Goal: Task Accomplishment & Management: Use online tool/utility

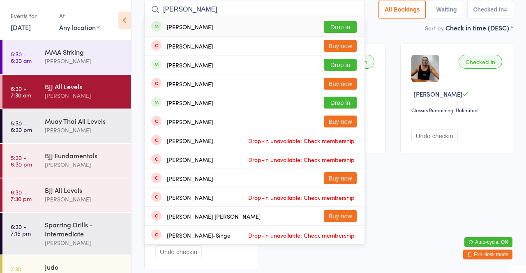
type input "[PERSON_NAME]"
click at [349, 104] on button "Drop in" at bounding box center [340, 103] width 33 height 12
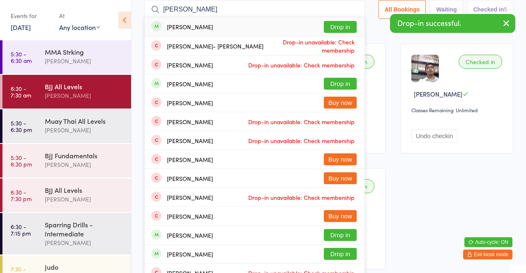
type input "Lukas"
click at [348, 30] on button "Drop in" at bounding box center [340, 27] width 33 height 12
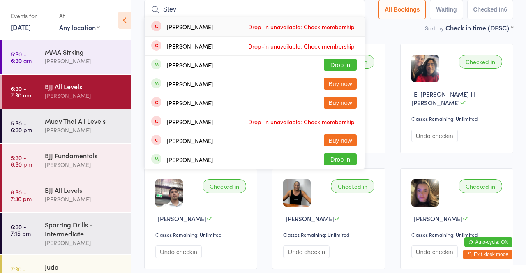
type input "Stev"
click at [350, 63] on button "Drop in" at bounding box center [340, 65] width 33 height 12
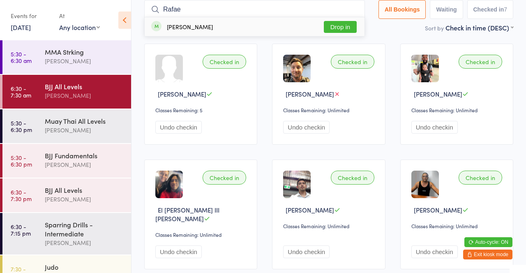
type input "Rafae"
click at [348, 25] on button "Drop in" at bounding box center [340, 27] width 33 height 12
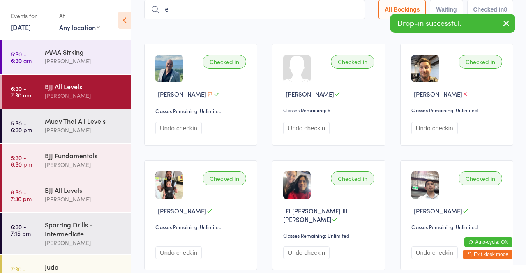
type input "I"
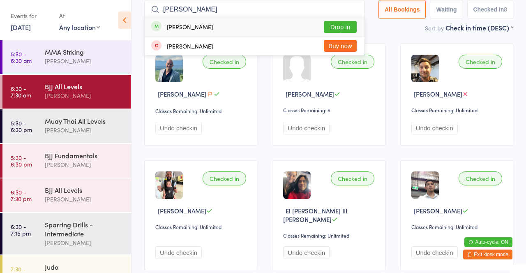
type input "Kenn"
click at [342, 25] on button "Drop in" at bounding box center [340, 27] width 33 height 12
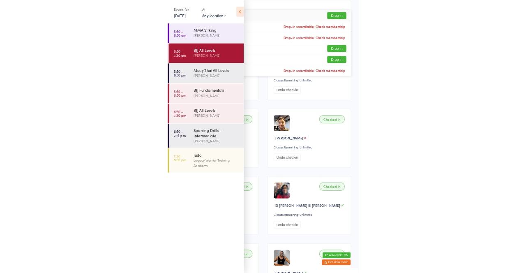
scroll to position [54, 0]
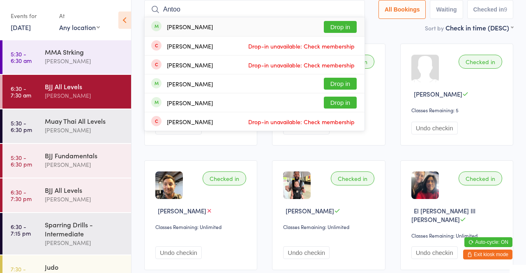
type input "Antoo"
click at [342, 26] on button "Drop in" at bounding box center [340, 27] width 33 height 12
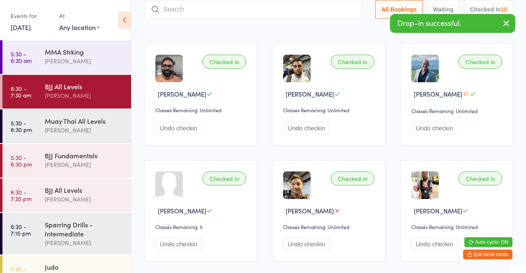
click at [343, 35] on main "BJJ All Levels Check-in 13 Oct 6:30am Thiago Braga Brookvale Jiu Jitsu Manual s…" at bounding box center [328, 233] width 369 height 552
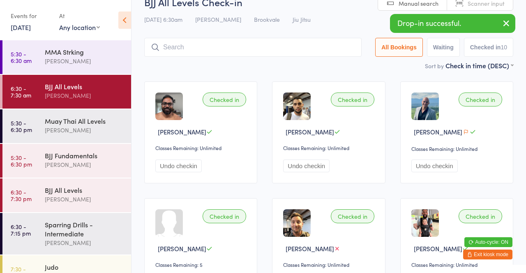
scroll to position [15, 0]
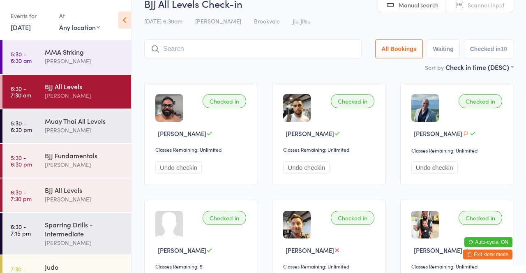
click at [504, 252] on button "Exit kiosk mode" at bounding box center [487, 255] width 49 height 10
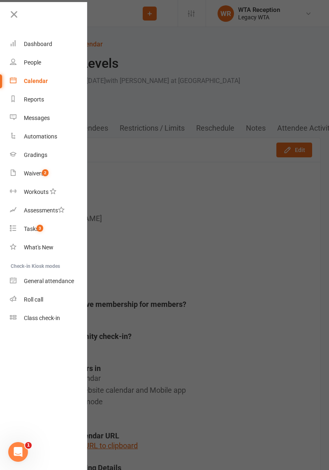
scroll to position [0, 1]
click at [36, 46] on div "Dashboard" at bounding box center [37, 44] width 28 height 7
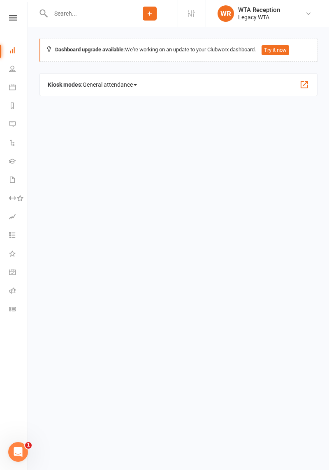
click at [111, 83] on span "General attendance" at bounding box center [110, 84] width 54 height 13
click at [114, 133] on link "Roll call" at bounding box center [127, 132] width 88 height 16
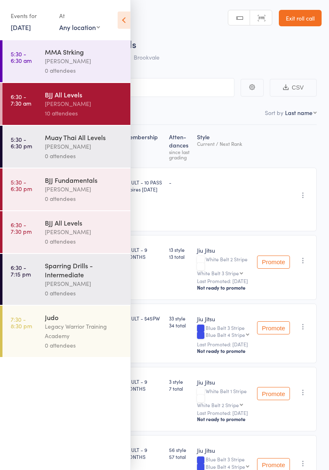
click at [126, 23] on icon at bounding box center [124, 20] width 13 height 17
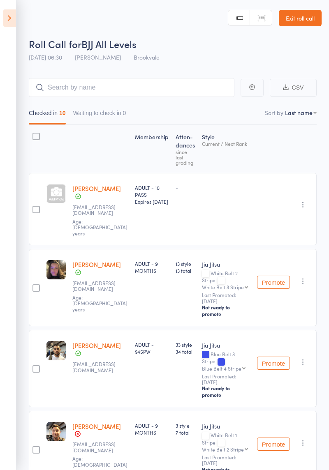
click at [309, 23] on link "Exit roll call" at bounding box center [300, 18] width 43 height 16
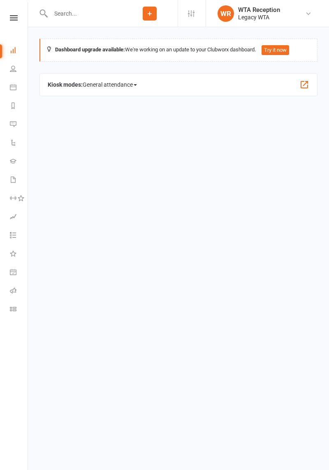
click at [135, 90] on span "General attendance" at bounding box center [110, 84] width 54 height 13
click at [127, 115] on link "Class" at bounding box center [127, 115] width 88 height 16
